Goal: Task Accomplishment & Management: Use online tool/utility

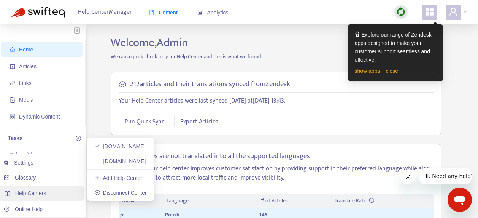
click at [44, 187] on div "Help Centers" at bounding box center [41, 192] width 86 height 15
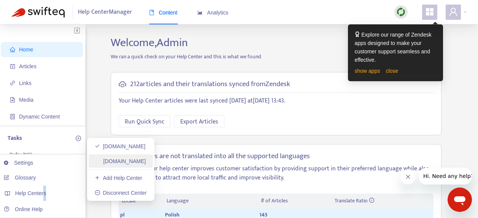
drag, startPoint x: 44, startPoint y: 187, endPoint x: 160, endPoint y: 160, distance: 118.8
click at [146, 160] on link "employees.moodnook.com" at bounding box center [120, 161] width 51 height 6
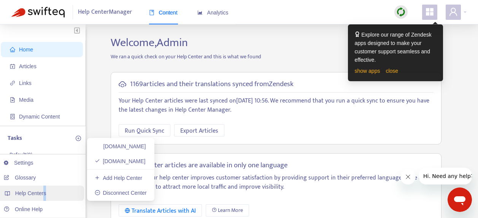
click at [49, 189] on div "Help Centers" at bounding box center [41, 192] width 86 height 15
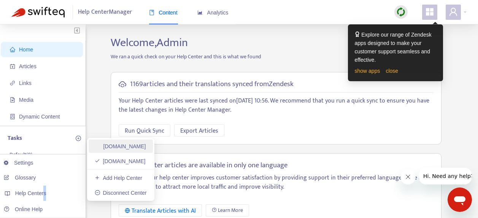
click at [133, 143] on link "pomoc.skandynawskieuchwyty.pl" at bounding box center [120, 146] width 51 height 6
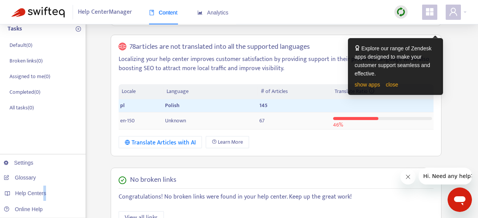
scroll to position [102, 0]
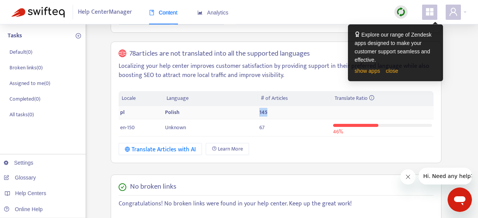
drag, startPoint x: 257, startPoint y: 111, endPoint x: 267, endPoint y: 110, distance: 9.5
click at [267, 110] on td "145" at bounding box center [294, 112] width 73 height 13
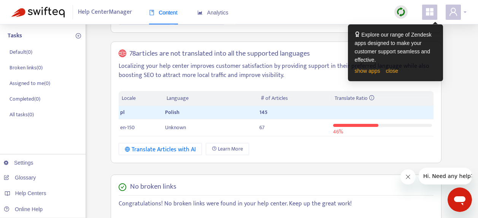
click at [454, 10] on icon "user" at bounding box center [453, 11] width 9 height 9
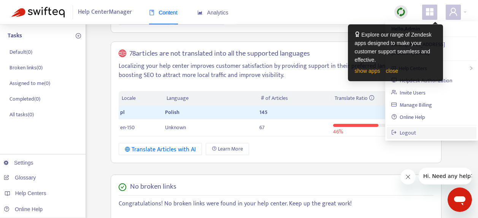
click at [416, 128] on link "Logout" at bounding box center [403, 132] width 25 height 9
